Goal: Check status: Check status

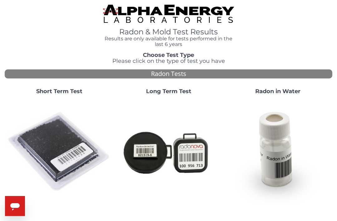
click at [155, 157] on img at bounding box center [168, 152] width 104 height 104
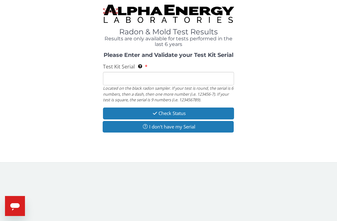
click at [141, 79] on input "Test Kit Serial Located on the black radon sampler. If your test is round, the …" at bounding box center [168, 78] width 131 height 13
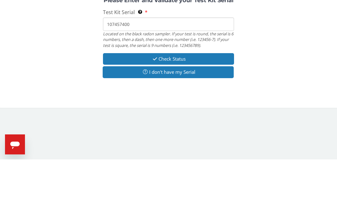
type input "107457400"
click at [196, 115] on button "Check Status" at bounding box center [168, 121] width 131 height 12
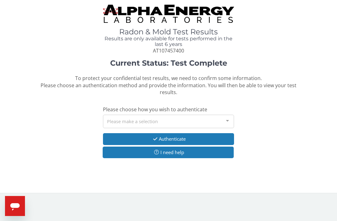
click at [228, 119] on div at bounding box center [227, 121] width 12 height 12
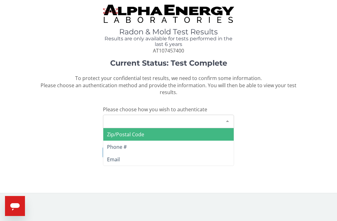
click at [130, 121] on div "Please make a selection" at bounding box center [168, 121] width 131 height 13
click at [152, 122] on div "Please make a selection" at bounding box center [168, 121] width 131 height 13
click at [155, 135] on span "Zip/Postal Code" at bounding box center [168, 134] width 131 height 12
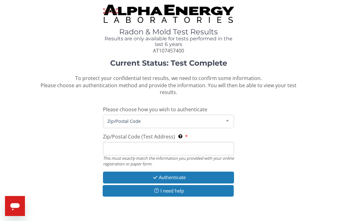
click at [143, 152] on input "Zip/Postal Code (Test Address) This must exactly match the information you prov…" at bounding box center [168, 148] width 131 height 13
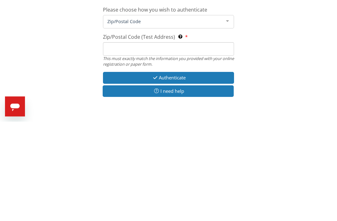
type input "53593"
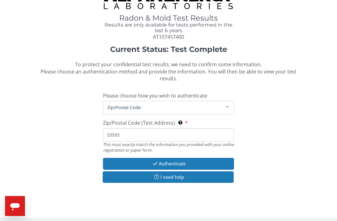
click at [191, 161] on button "Authenticate" at bounding box center [168, 164] width 131 height 12
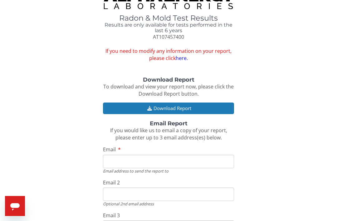
click at [153, 161] on input "Email" at bounding box center [168, 161] width 131 height 13
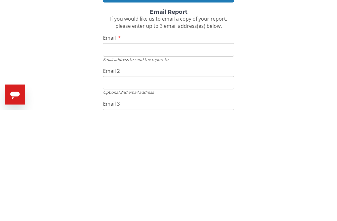
type input "t"
type input "taylordavesue@gmail.com"
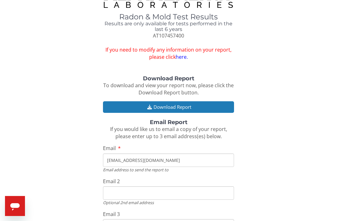
scroll to position [15, 0]
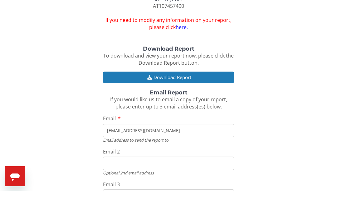
click at [188, 101] on button "Download Report" at bounding box center [168, 107] width 131 height 12
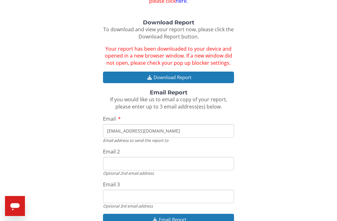
scroll to position [81, 0]
